Goal: Find specific page/section: Find specific page/section

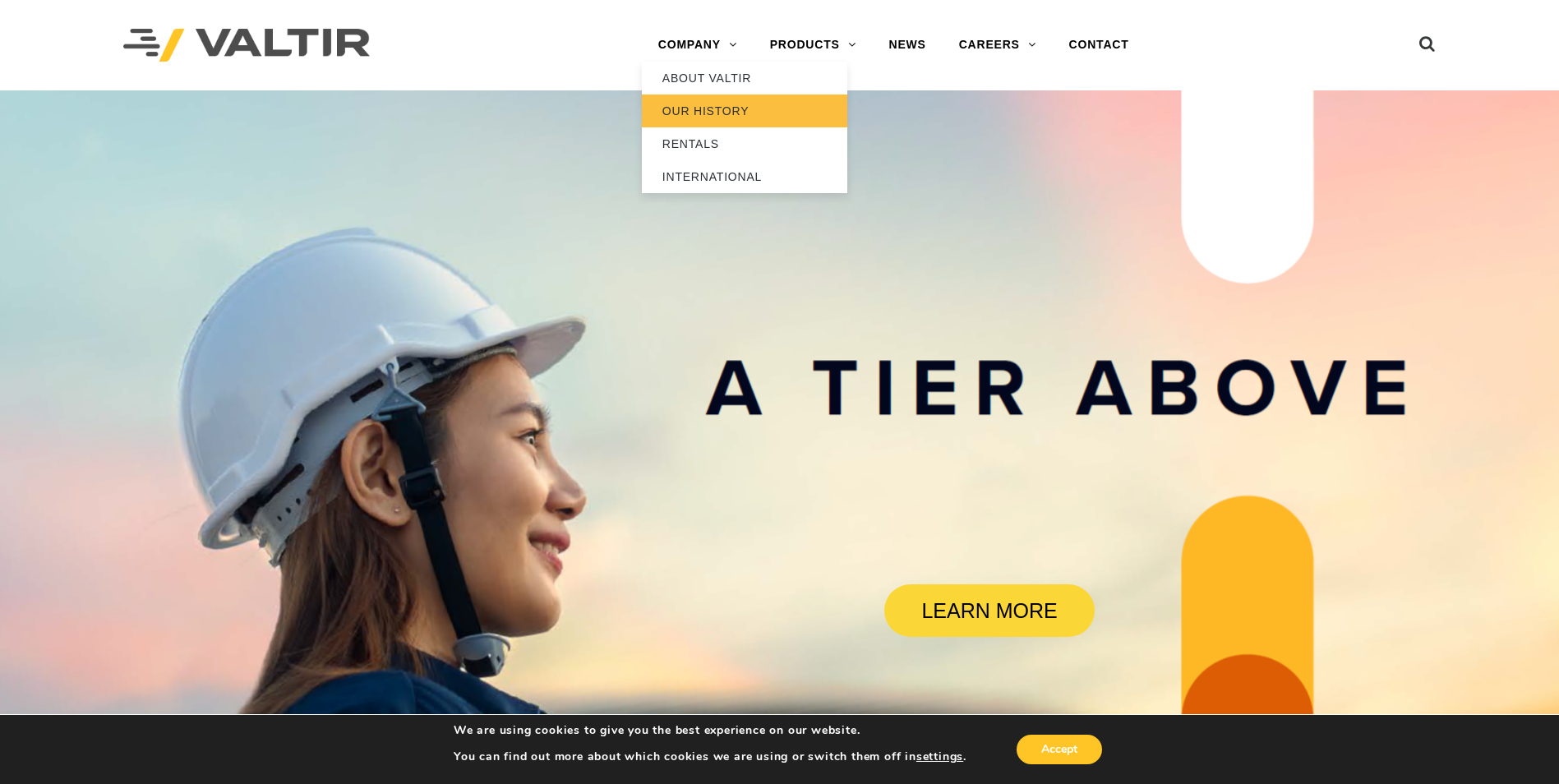
click at [698, 114] on link "OUR HISTORY" at bounding box center [743, 111] width 205 height 33
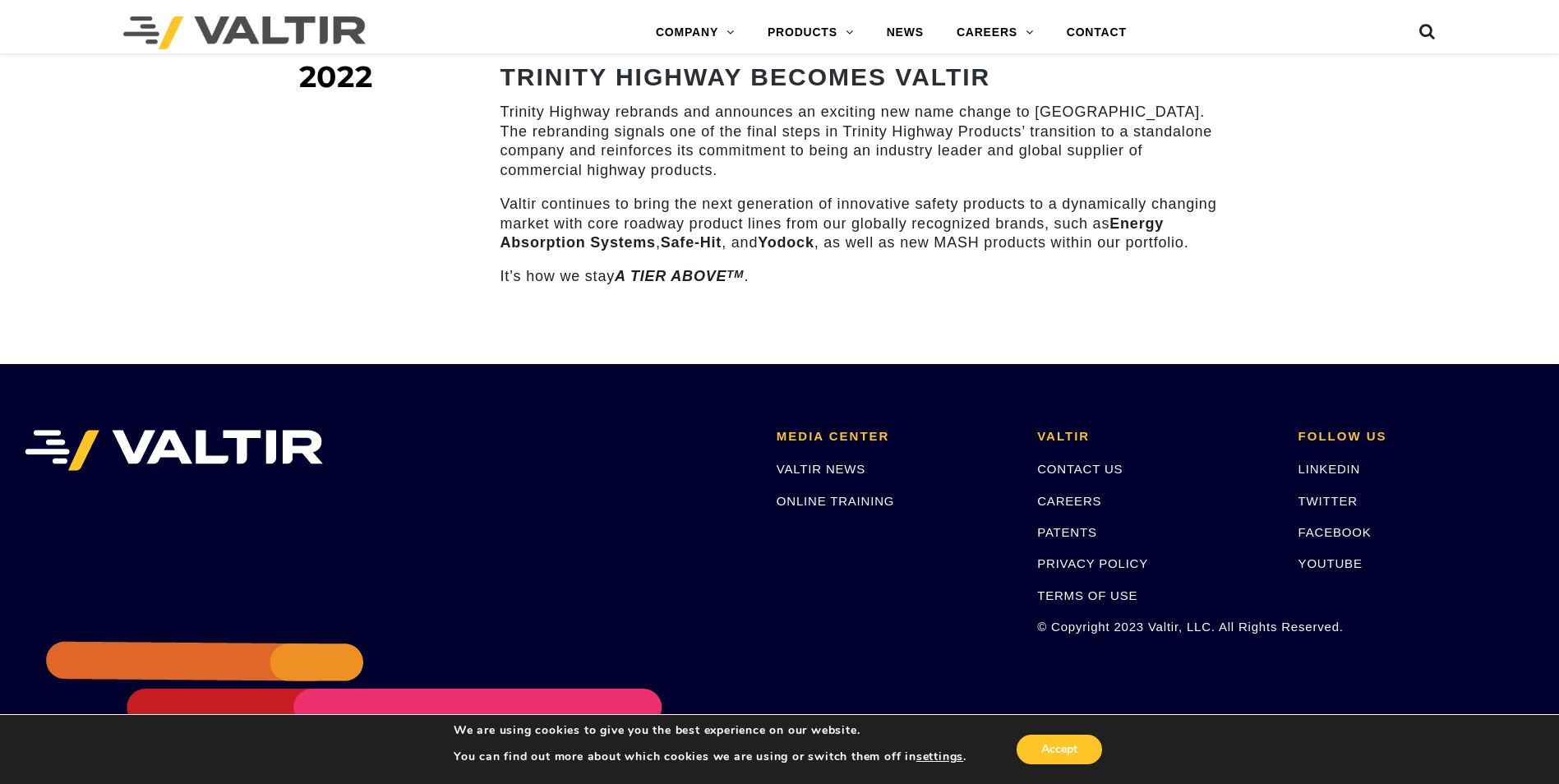
scroll to position [2388, 0]
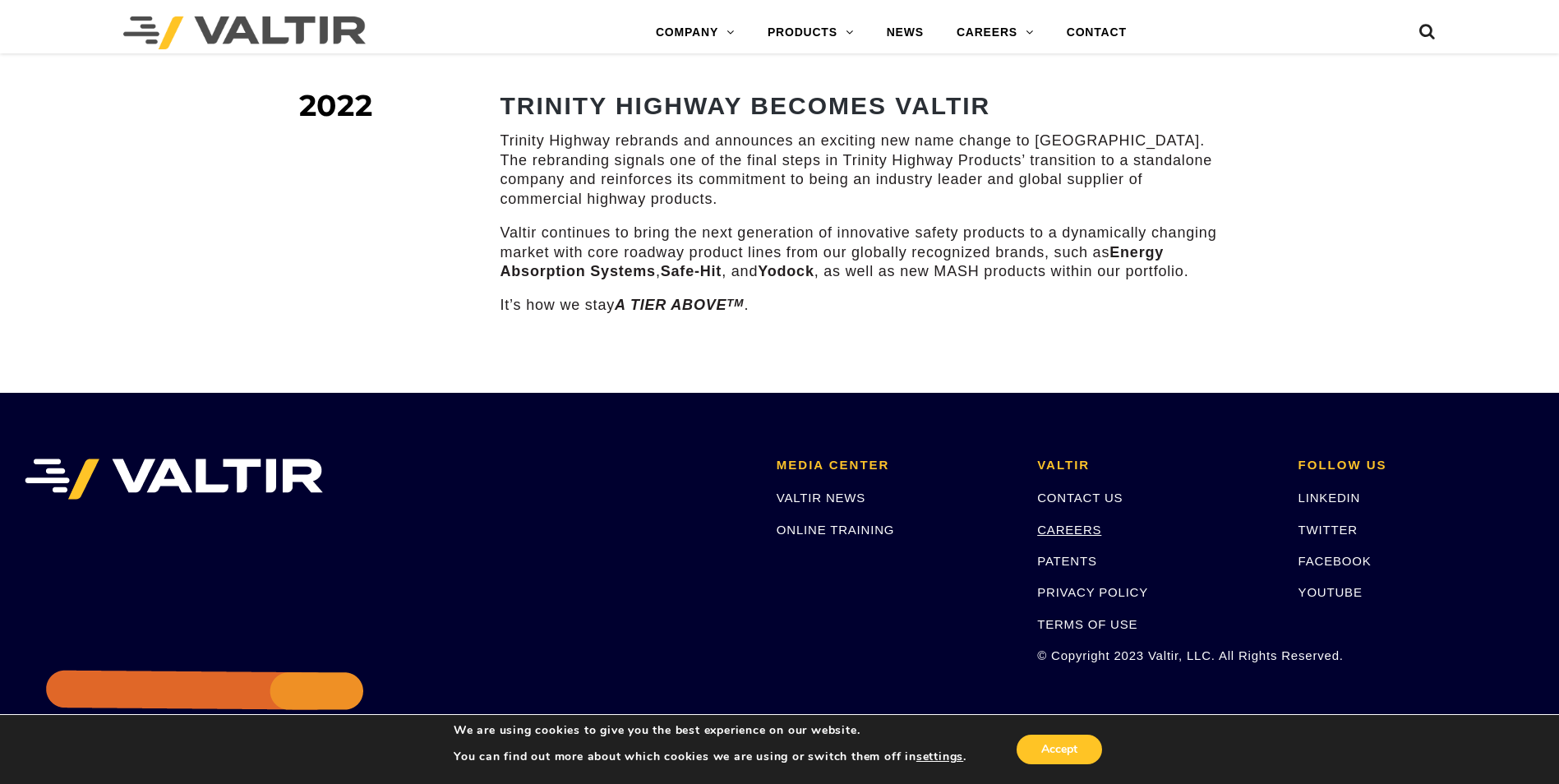
click at [1078, 522] on link "CAREERS" at bounding box center [1070, 529] width 64 height 14
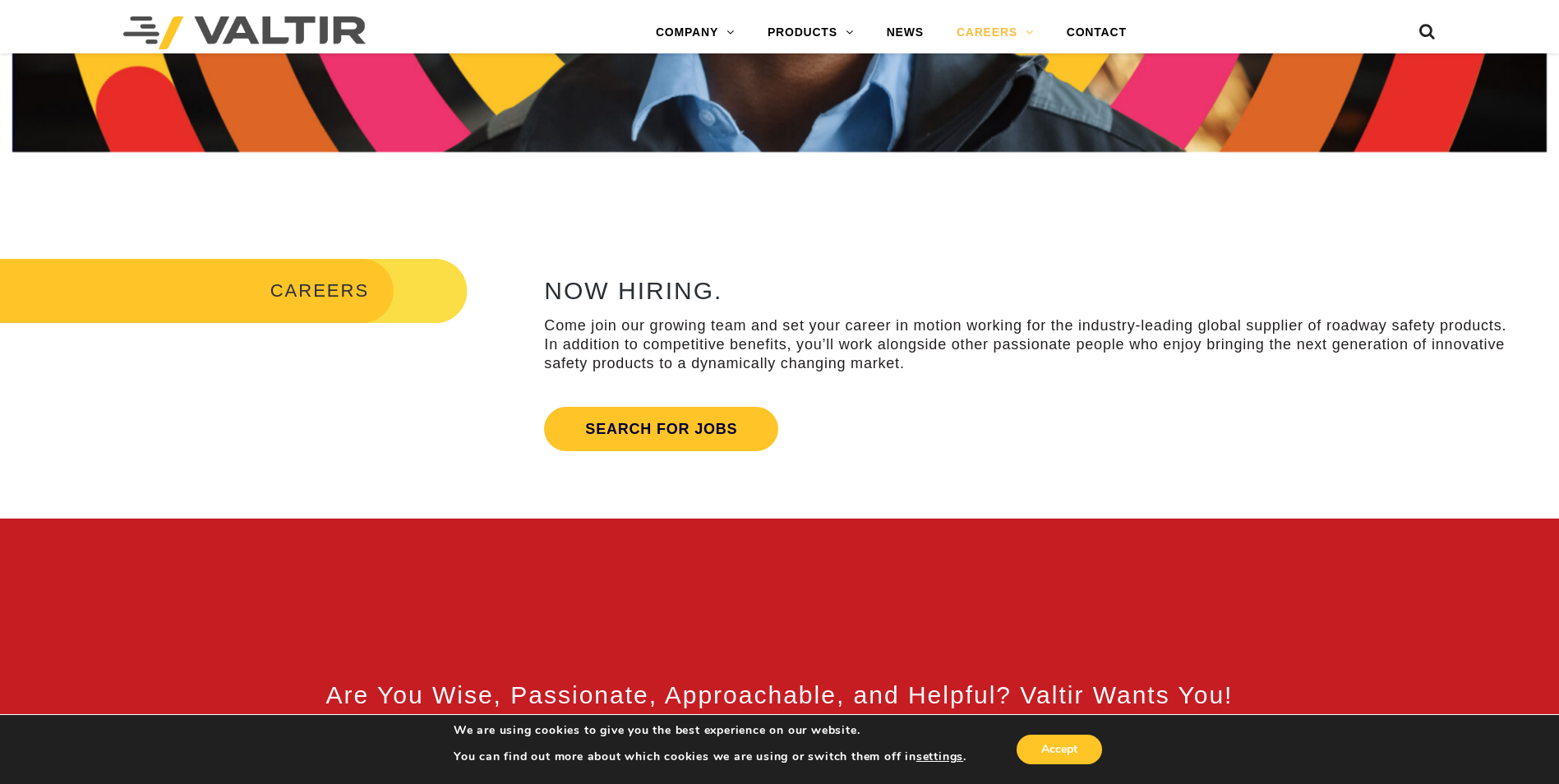
scroll to position [575, 0]
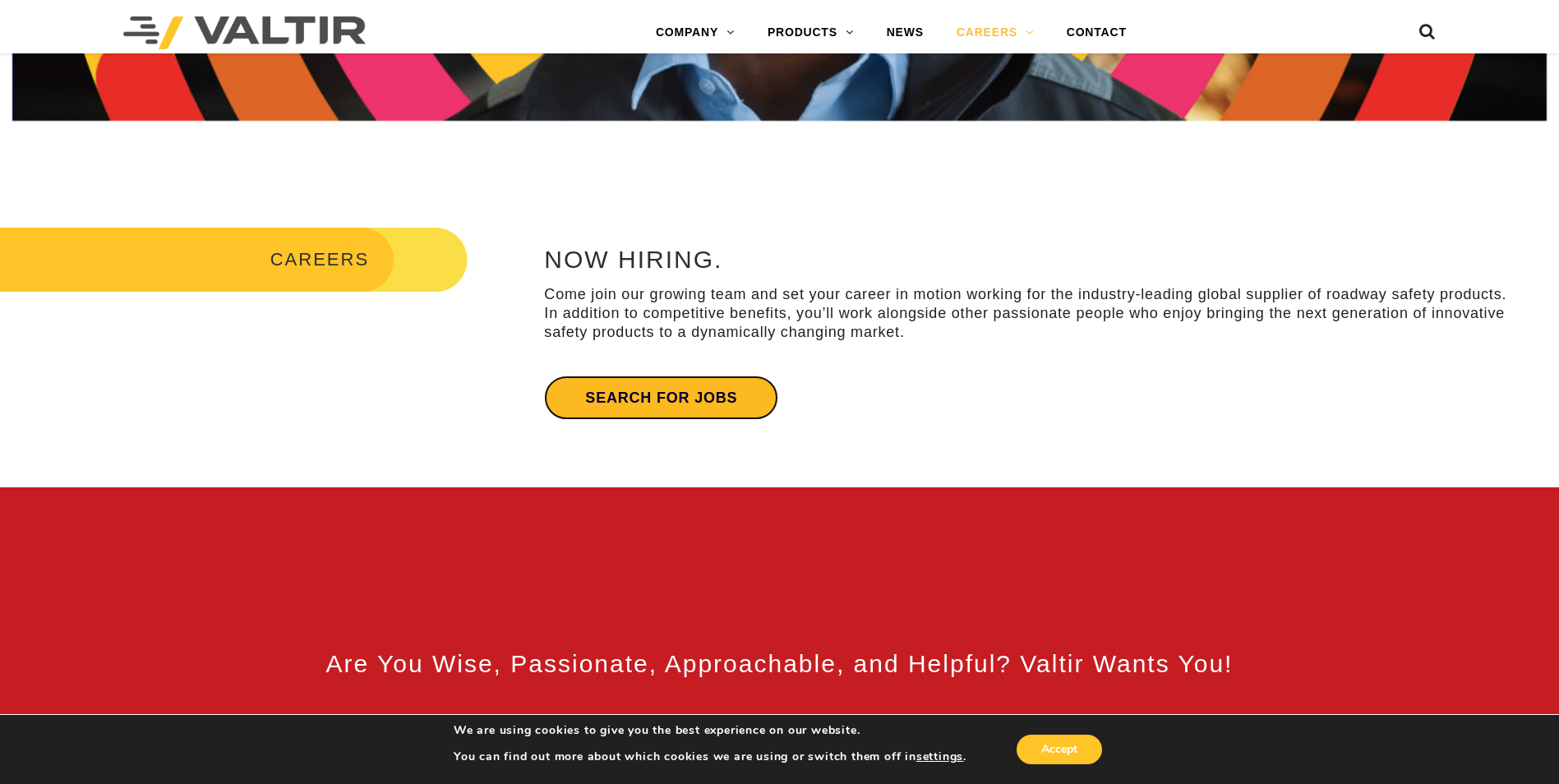
click at [677, 399] on link "Search for jobs" at bounding box center [661, 398] width 235 height 45
click at [643, 404] on link "Search for jobs" at bounding box center [661, 398] width 235 height 45
click at [672, 397] on link "Search for jobs" at bounding box center [661, 398] width 235 height 45
